Goal: Task Accomplishment & Management: Use online tool/utility

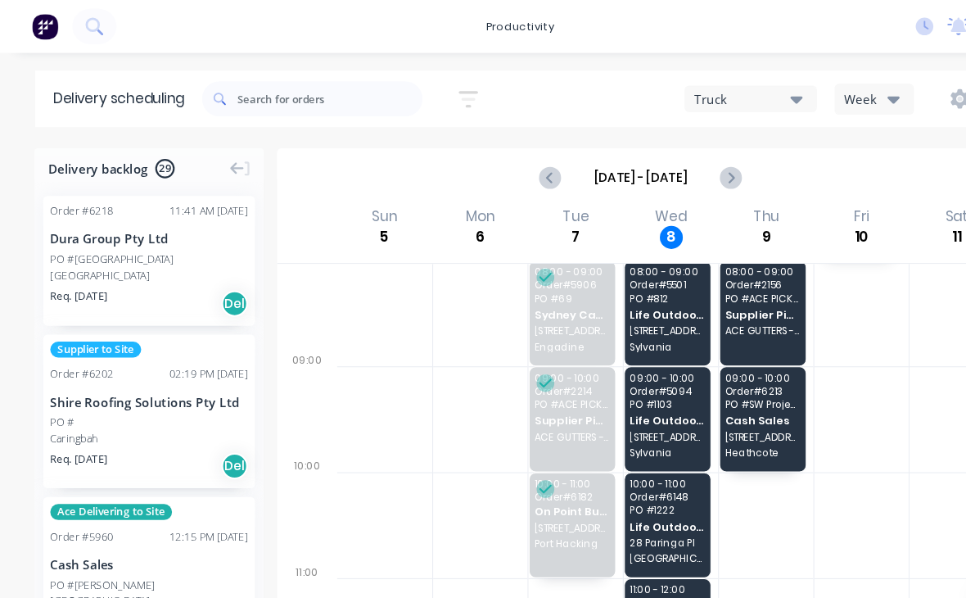
scroll to position [105, 0]
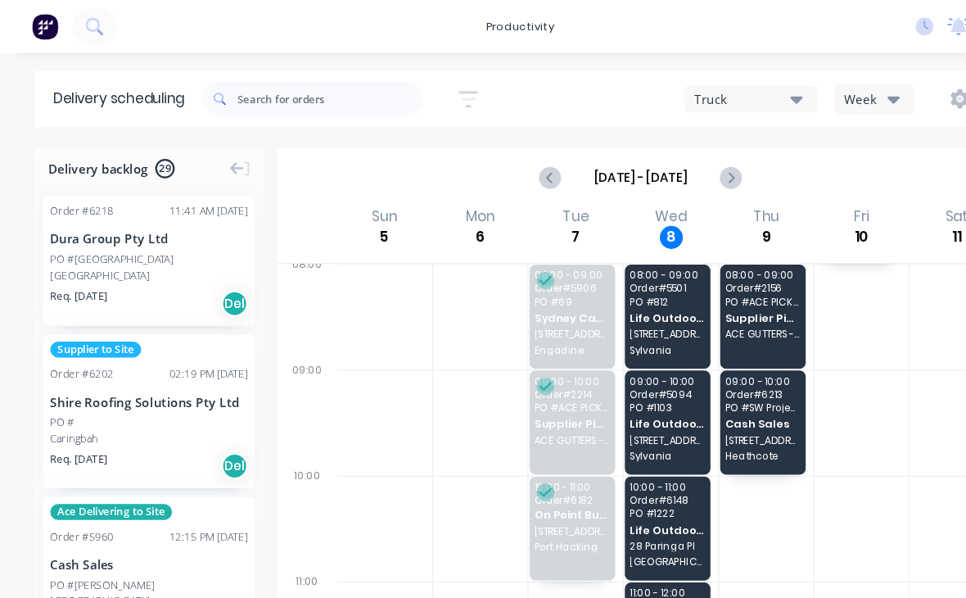
click at [625, 311] on span "[STREET_ADDRESS]" at bounding box center [620, 310] width 70 height 10
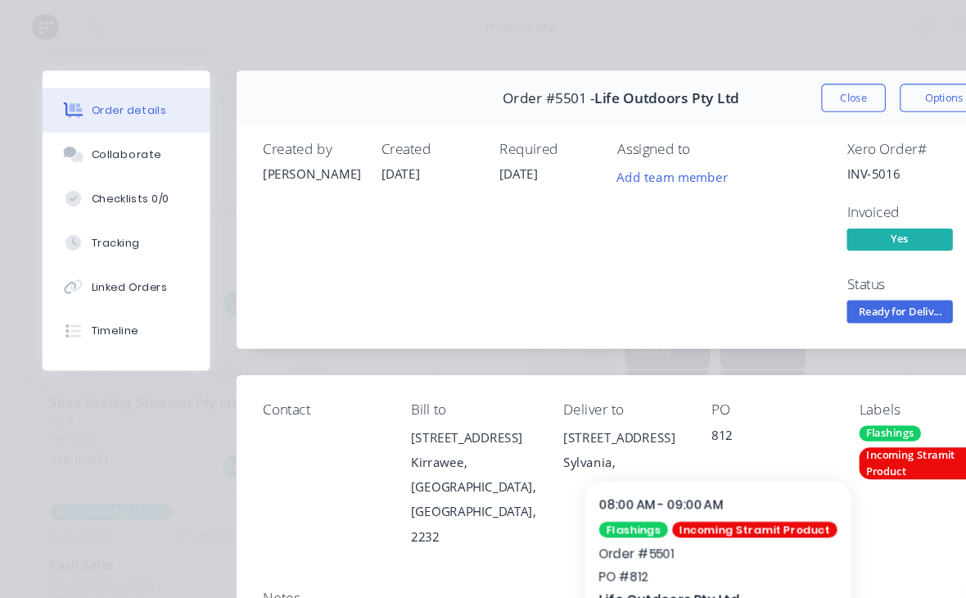
click at [796, 86] on button "Close" at bounding box center [792, 91] width 60 height 26
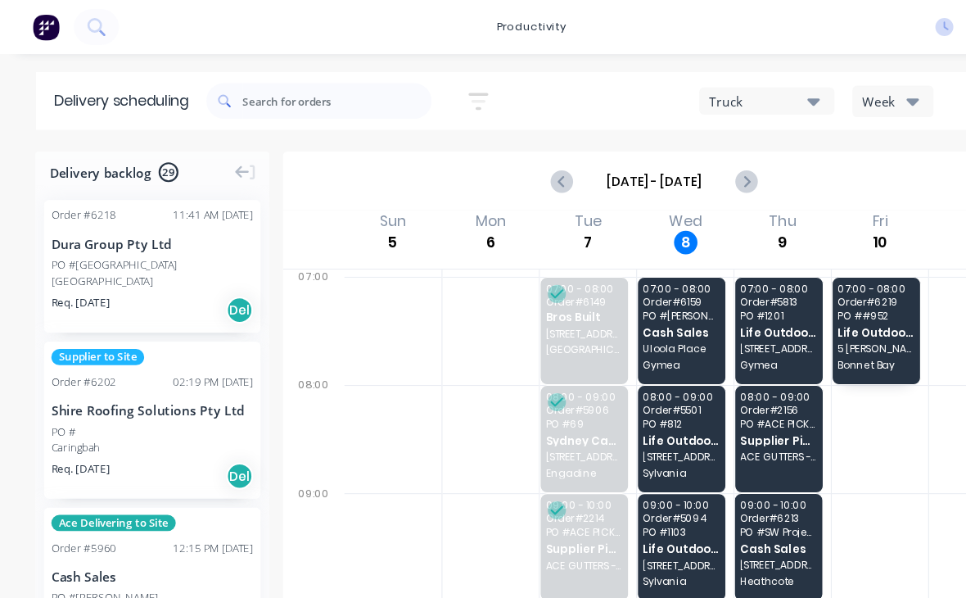
scroll to position [0, 0]
click at [621, 401] on span "Life Outdoors Pty Ltd" at bounding box center [620, 400] width 70 height 11
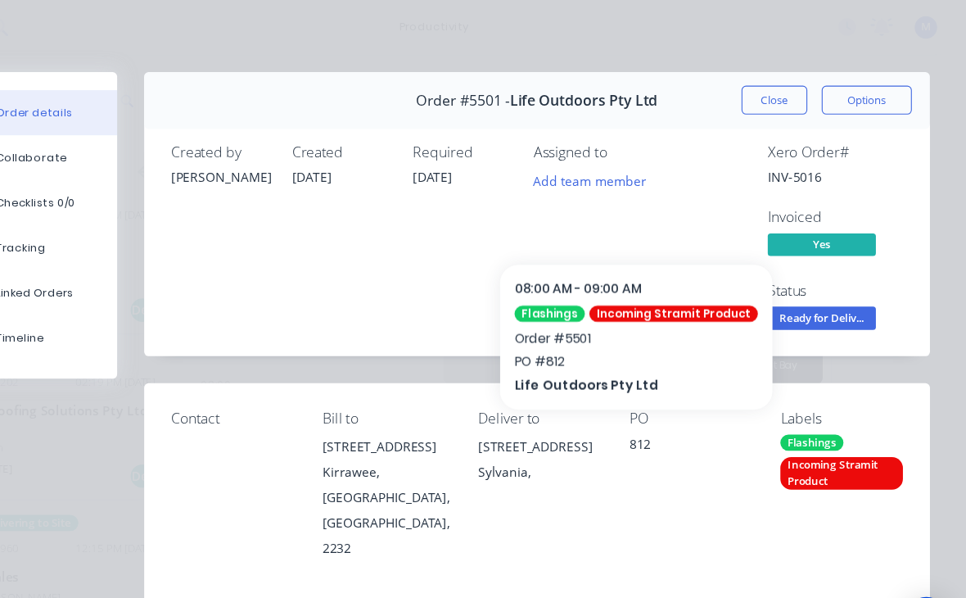
click at [762, 93] on button "Close" at bounding box center [792, 91] width 60 height 26
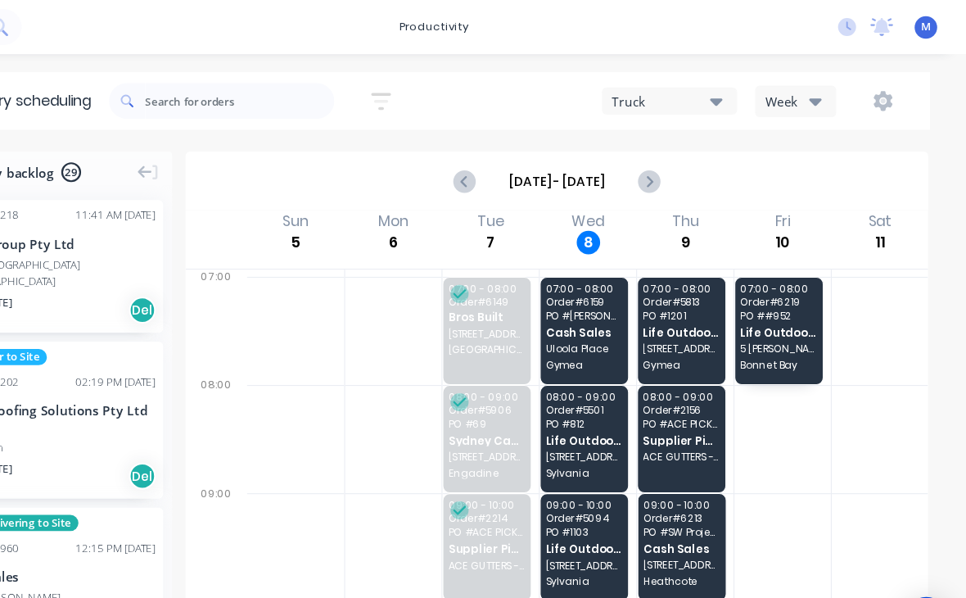
click at [585, 297] on span "Cash Sales" at bounding box center [620, 301] width 70 height 11
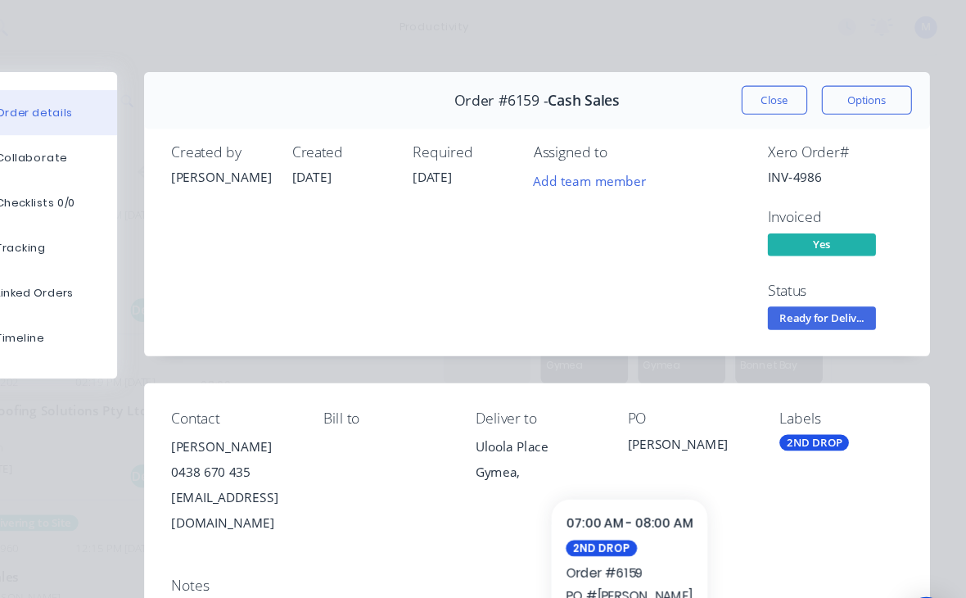
click at [762, 97] on button "Close" at bounding box center [792, 91] width 60 height 26
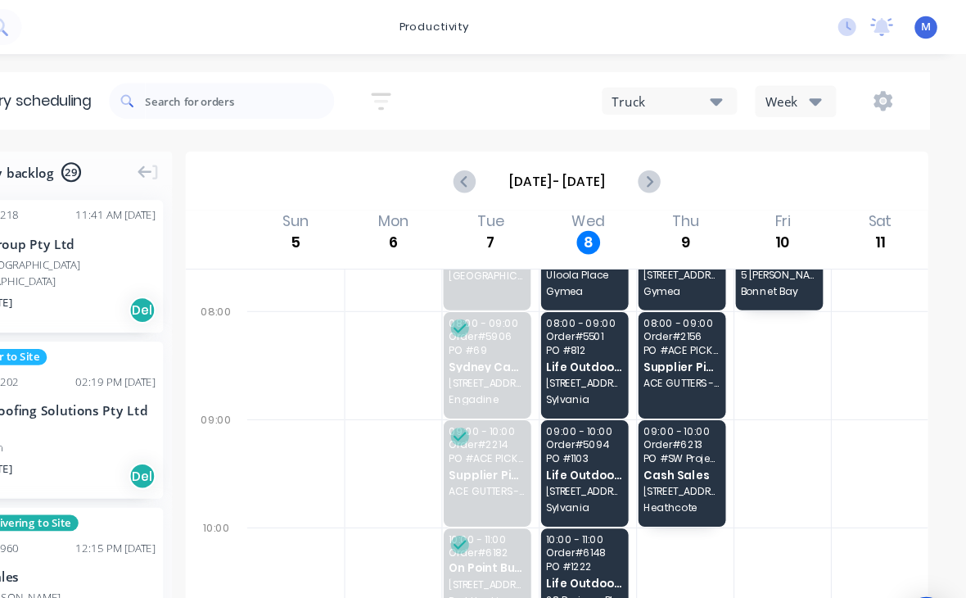
scroll to position [66, 0]
click at [585, 319] on span "PO # 812" at bounding box center [620, 319] width 70 height 10
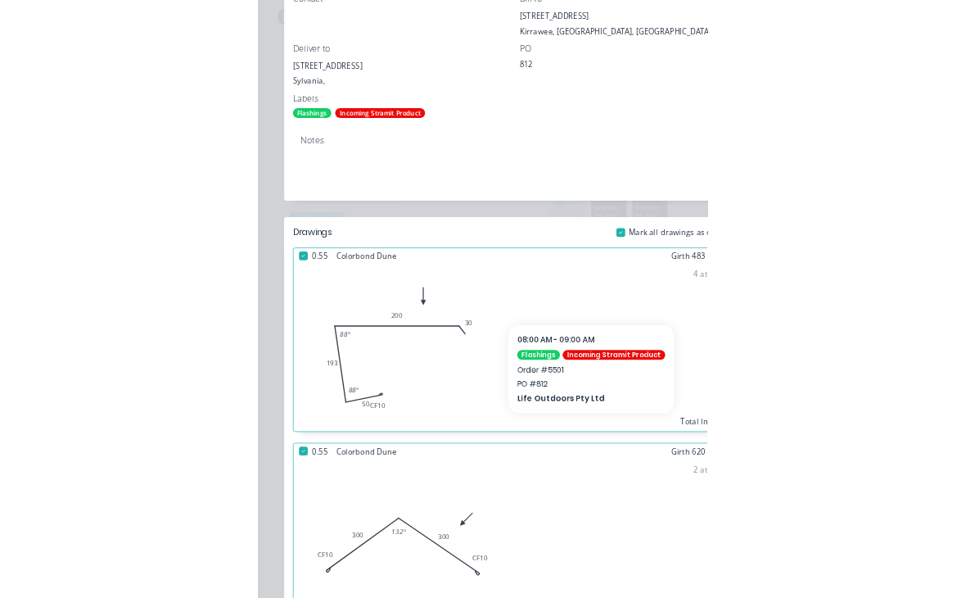
scroll to position [0, 0]
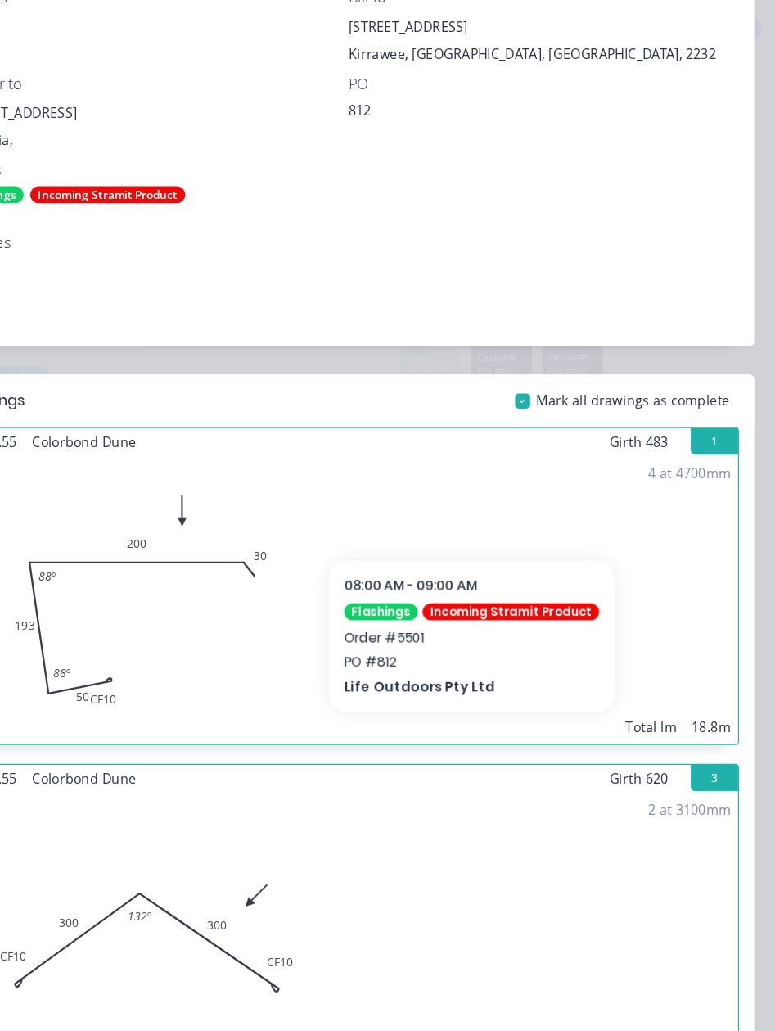
click at [242, 597] on div "2 at 3100mm Total lm 6.2m" at bounding box center [390, 811] width 675 height 250
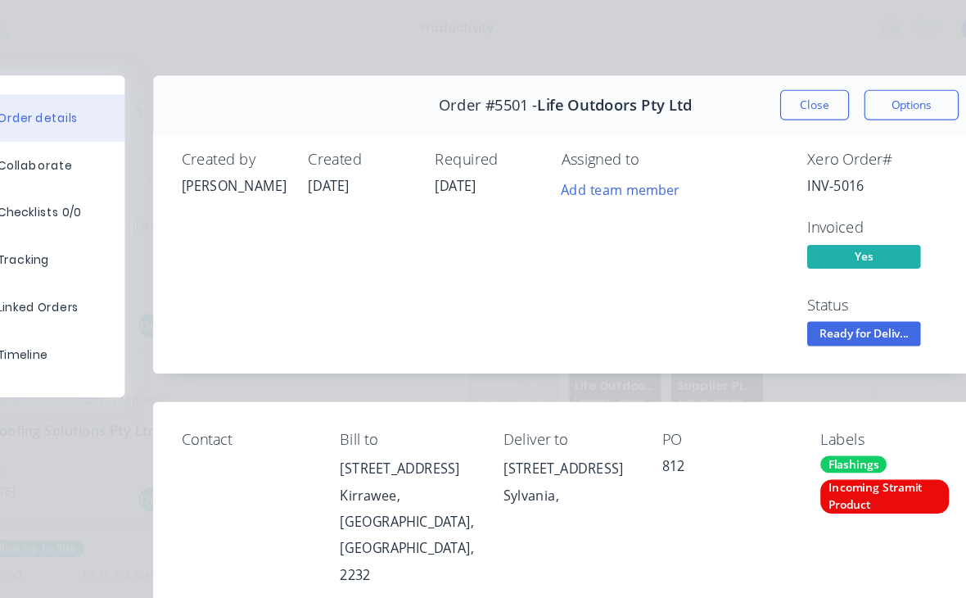
click at [786, 287] on span "Ready for Deliv..." at bounding box center [835, 288] width 98 height 20
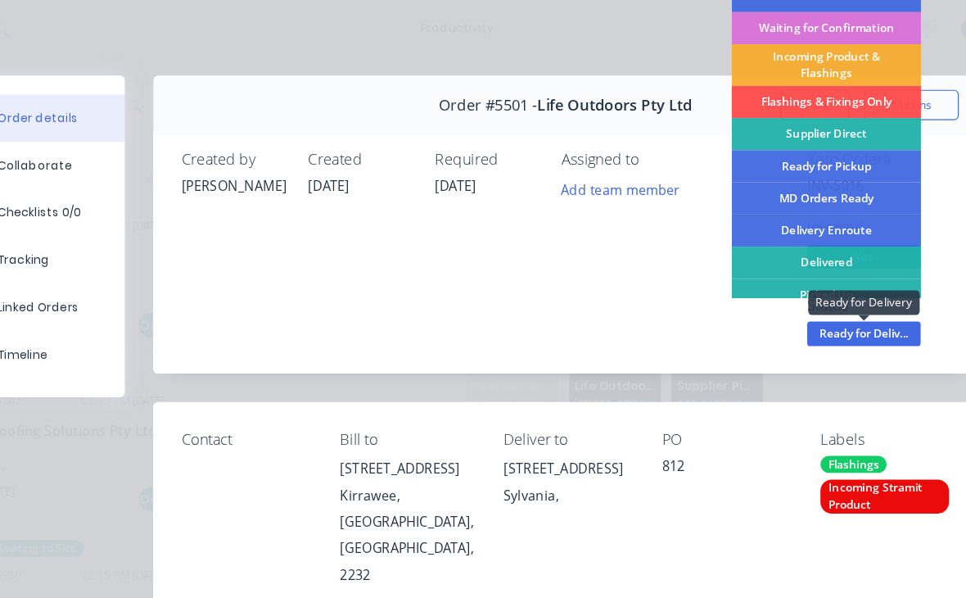
scroll to position [31, 0]
click at [726, 232] on div "Delivered" at bounding box center [802, 229] width 164 height 28
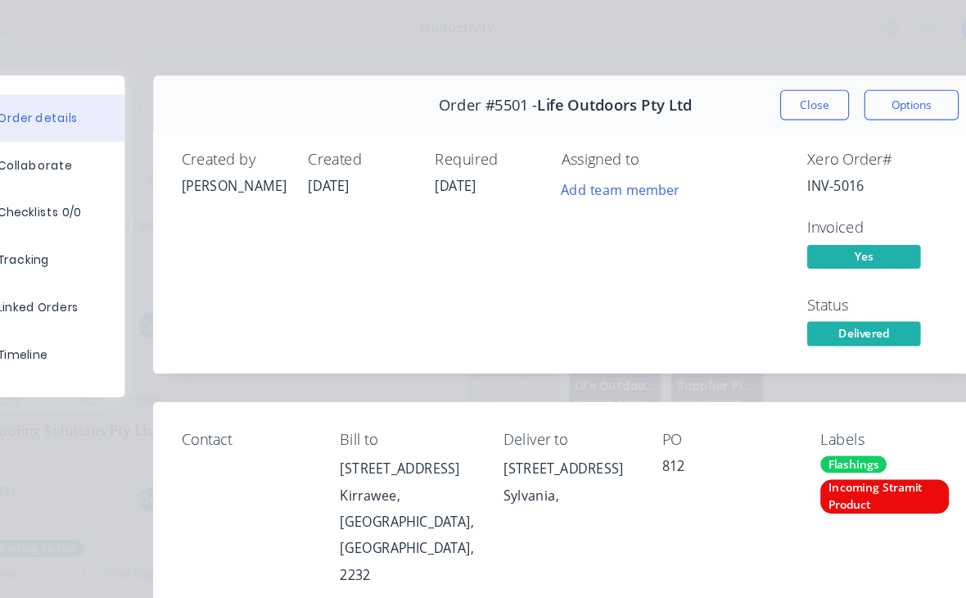
click at [762, 89] on button "Close" at bounding box center [792, 91] width 60 height 26
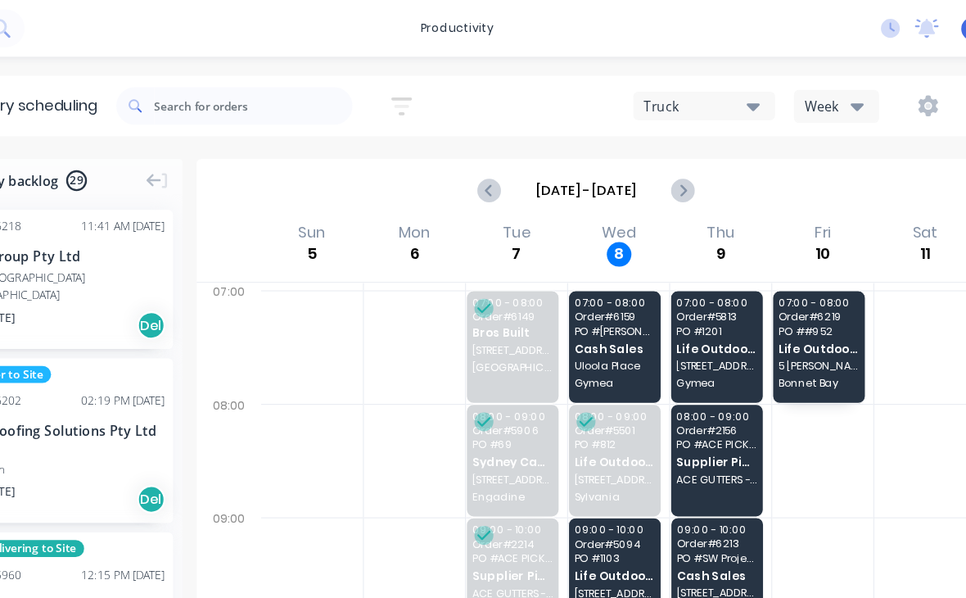
scroll to position [0, 0]
click at [585, 299] on span "Cash Sales" at bounding box center [620, 301] width 70 height 11
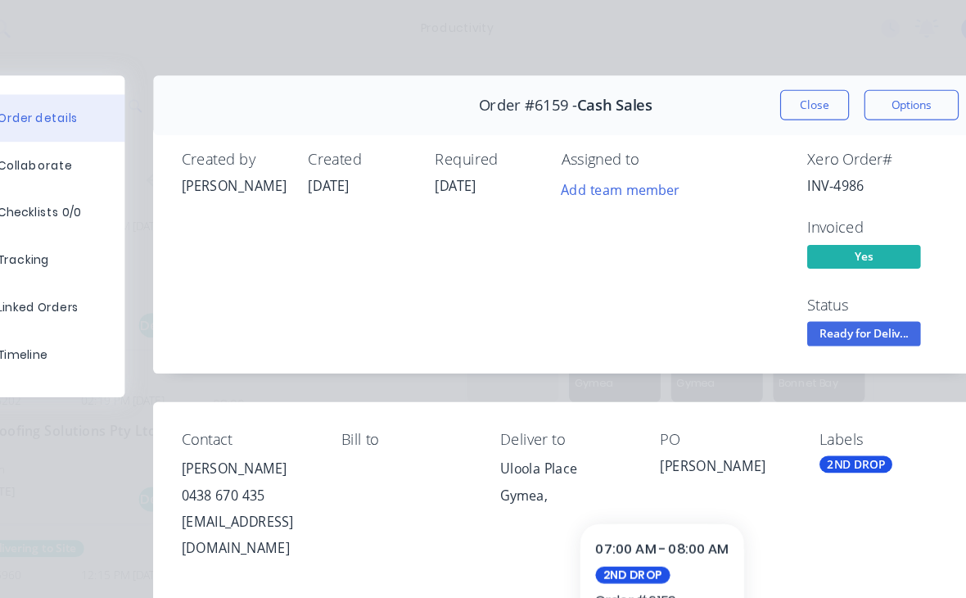
click at [762, 94] on button "Close" at bounding box center [792, 91] width 60 height 26
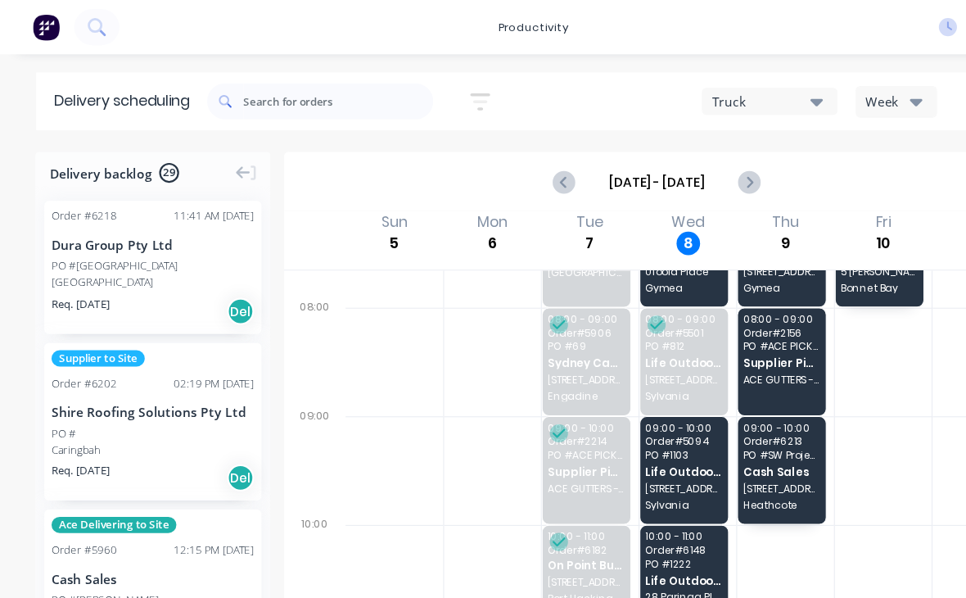
scroll to position [72, 0]
click at [618, 428] on span "Life Outdoors Pty Ltd" at bounding box center [620, 426] width 70 height 11
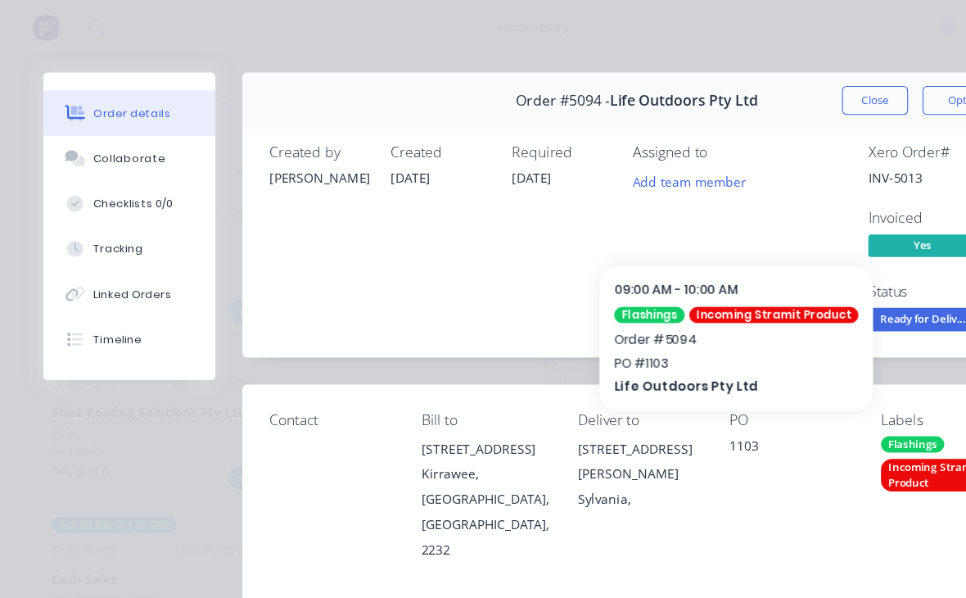
scroll to position [0, 0]
click at [821, 291] on span "Ready for Deliv..." at bounding box center [835, 288] width 98 height 20
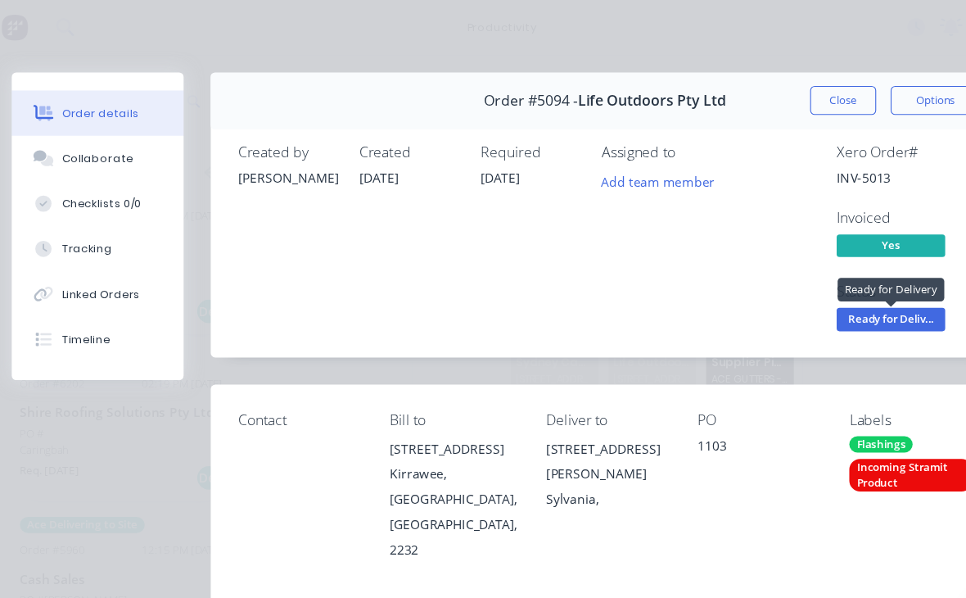
click at [823, 291] on span "Ready for Deliv..." at bounding box center [835, 288] width 98 height 20
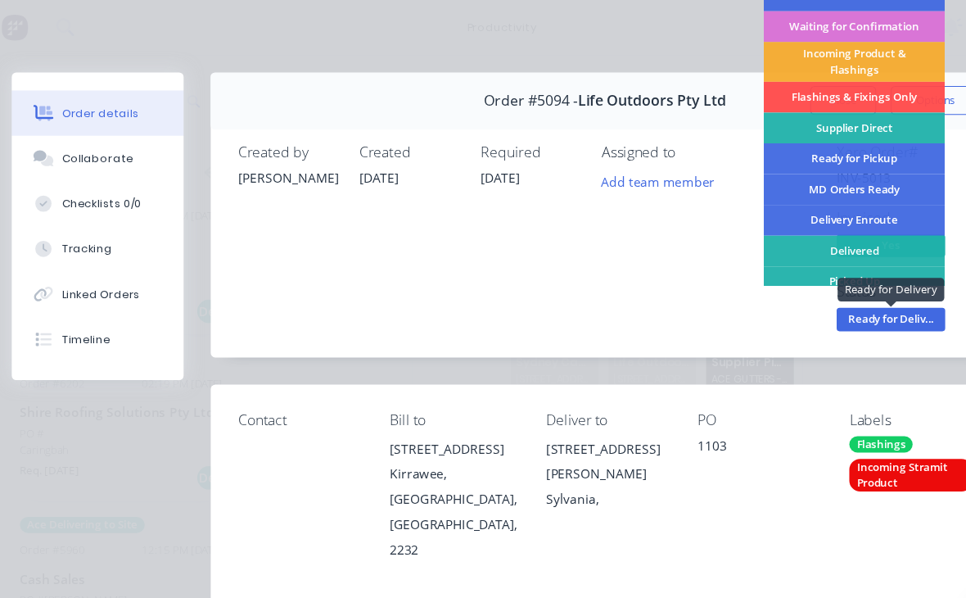
scroll to position [31, 0]
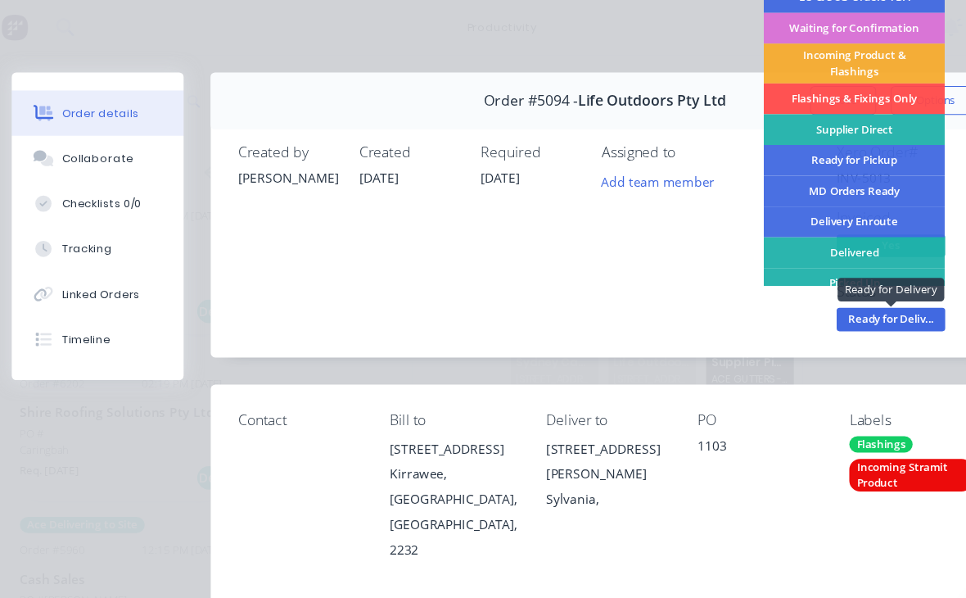
click at [788, 226] on div "Delivered" at bounding box center [802, 229] width 164 height 28
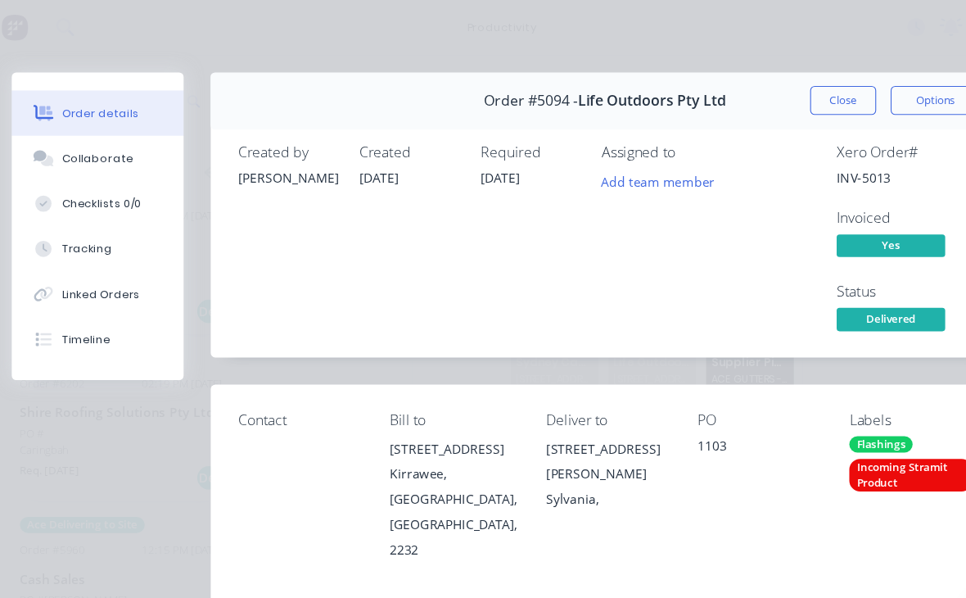
click at [766, 95] on button "Close" at bounding box center [792, 91] width 60 height 26
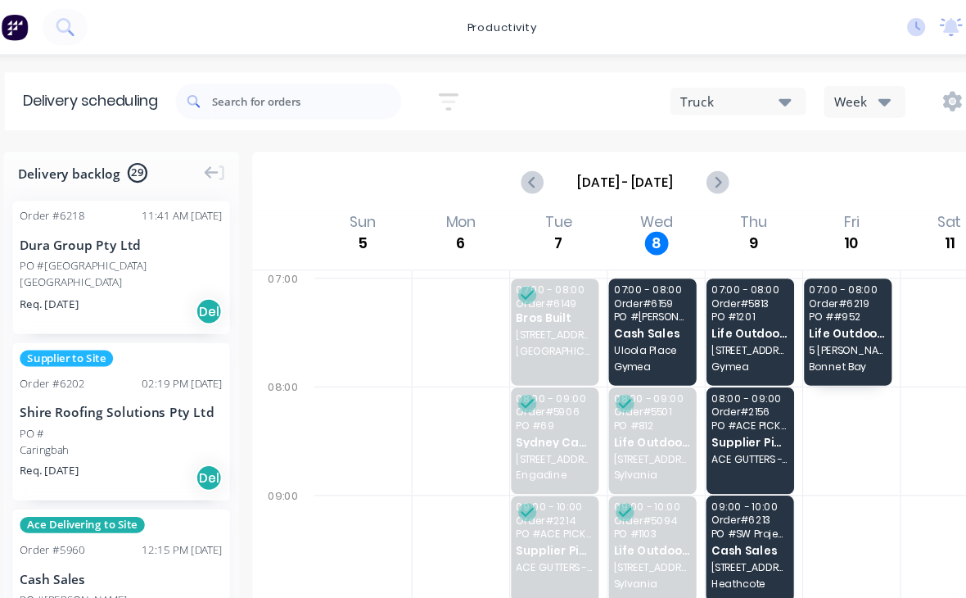
scroll to position [0, 0]
click at [589, 297] on span "Cash Sales" at bounding box center [620, 301] width 70 height 11
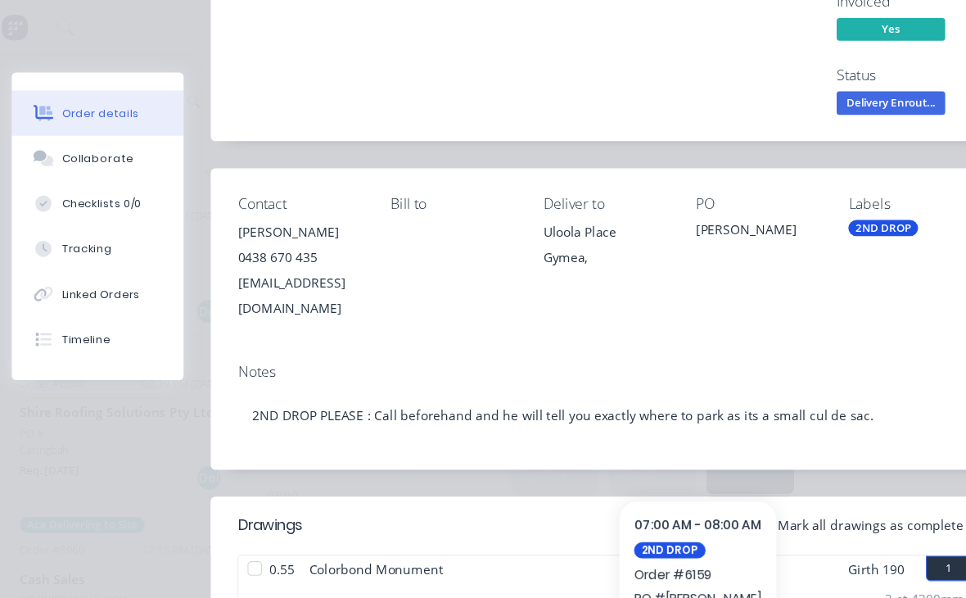
scroll to position [196, 0]
click at [39, 186] on button "Checklists 0/0" at bounding box center [117, 184] width 156 height 41
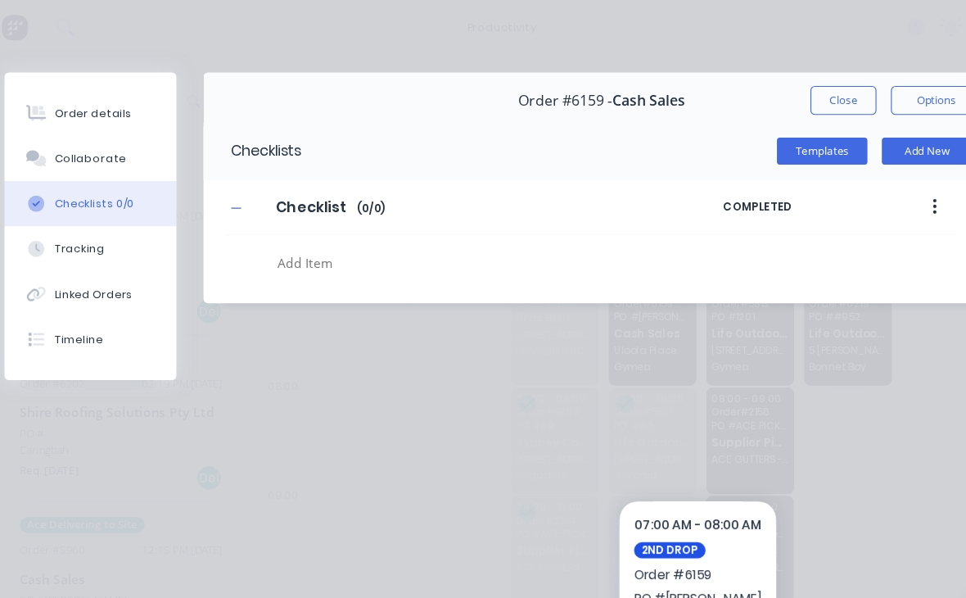
scroll to position [0, 0]
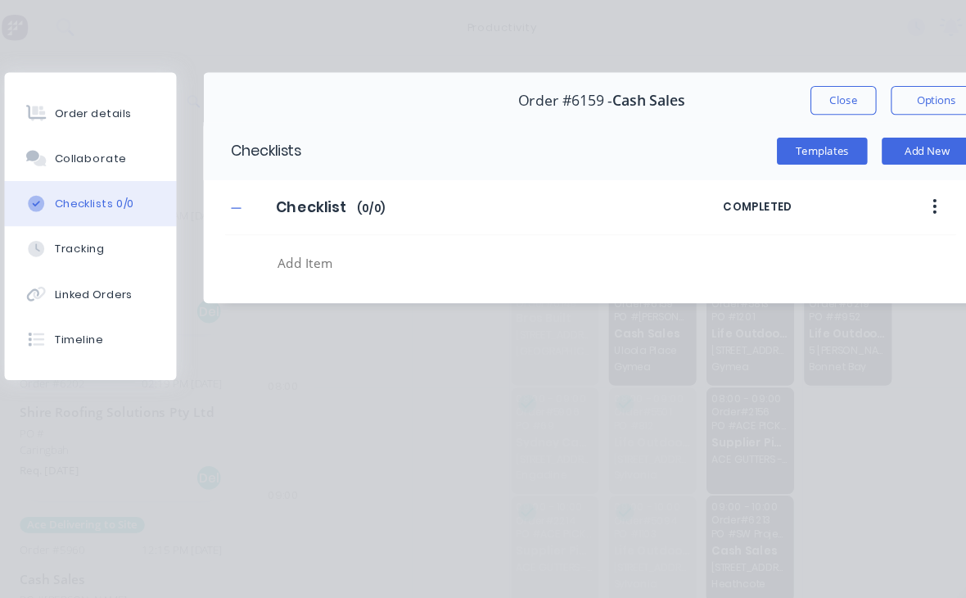
type textarea "x"
click at [762, 89] on button "Close" at bounding box center [792, 91] width 60 height 26
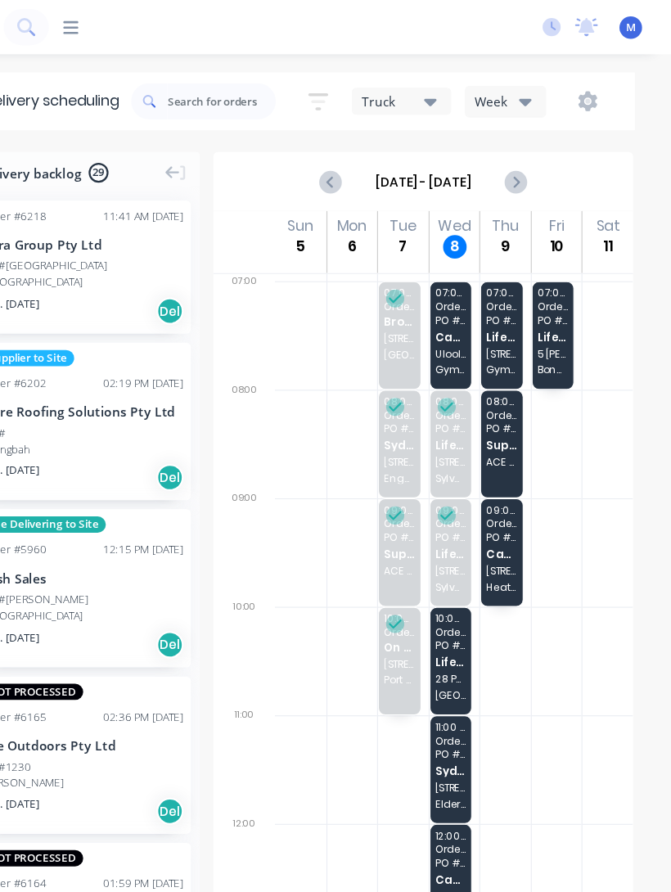
click at [458, 316] on span "Uloola Place" at bounding box center [472, 320] width 28 height 10
